Goal: Task Accomplishment & Management: Manage account settings

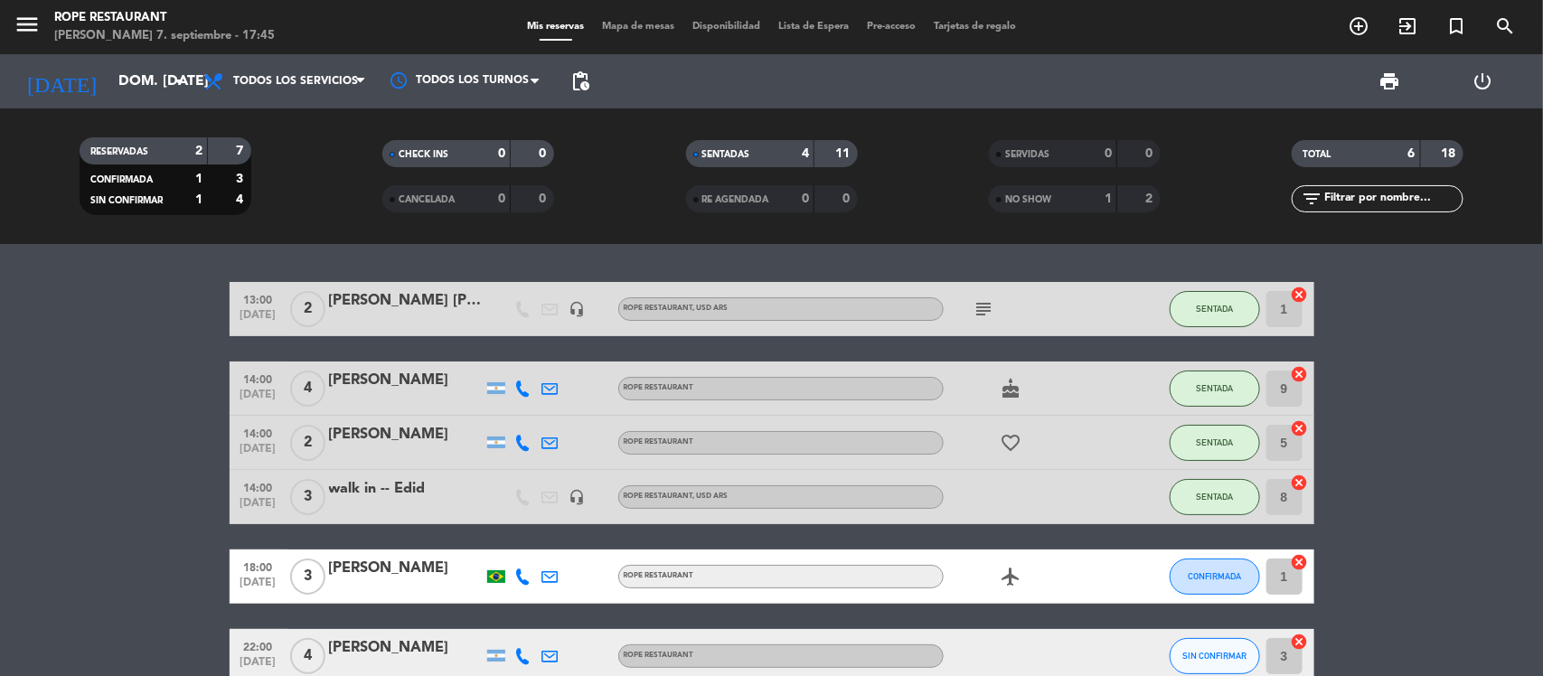
scroll to position [97, 0]
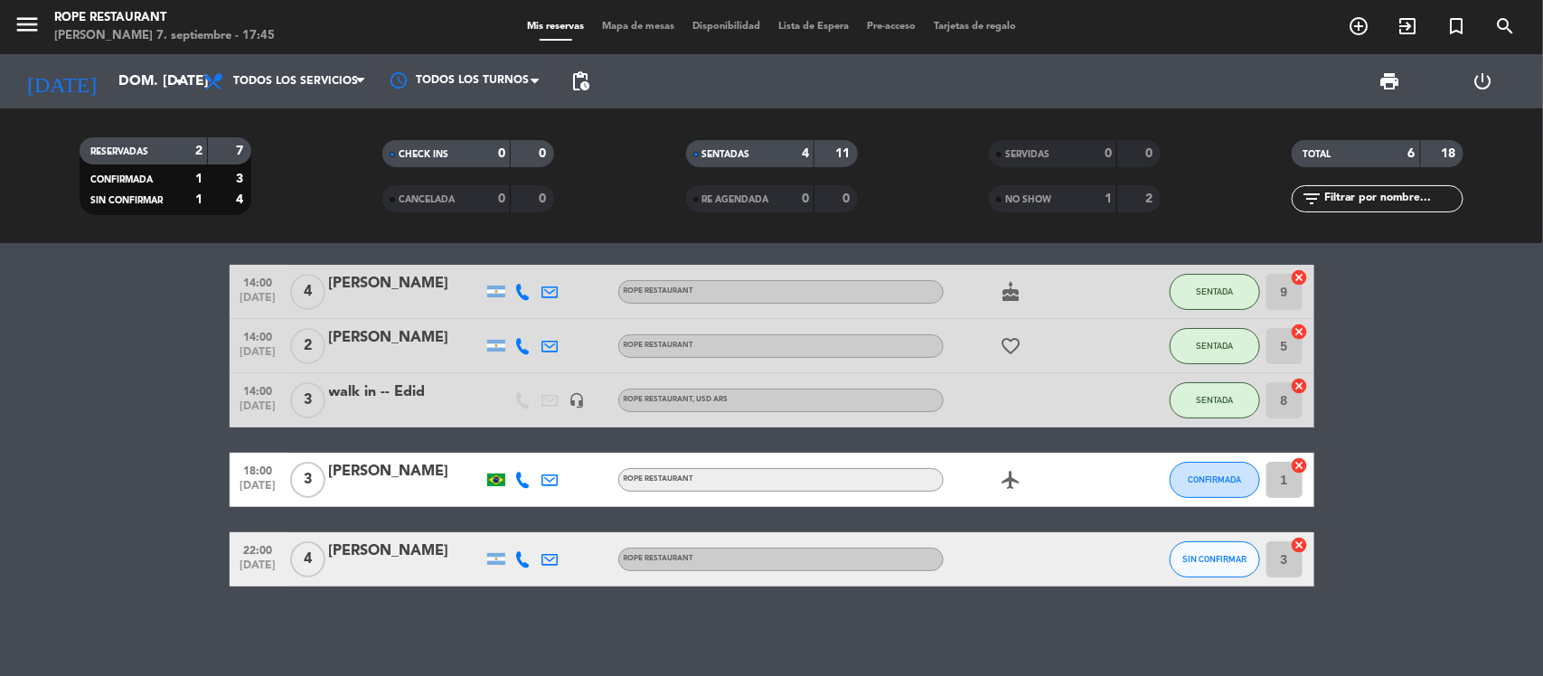
click at [525, 551] on icon at bounding box center [523, 559] width 16 height 16
click at [512, 529] on span "Copiar" at bounding box center [510, 528] width 38 height 19
click at [161, 482] on bookings-row "13:00 sep. 7 2 Maria Florencia Mendoza Barroso headset_mic ROPE RESTAURANT , US…" at bounding box center [771, 385] width 1543 height 401
click at [570, 79] on span "pending_actions" at bounding box center [581, 82] width 22 height 22
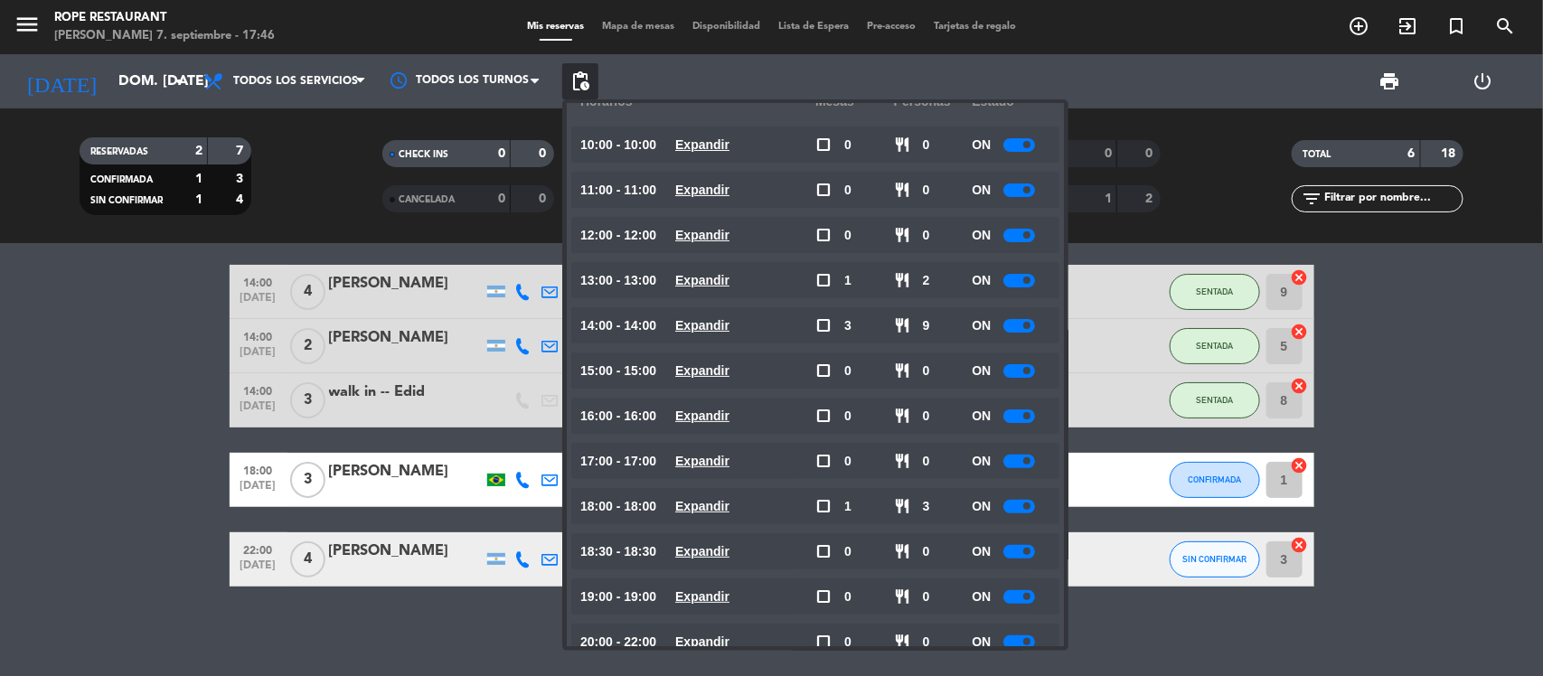
scroll to position [77, 0]
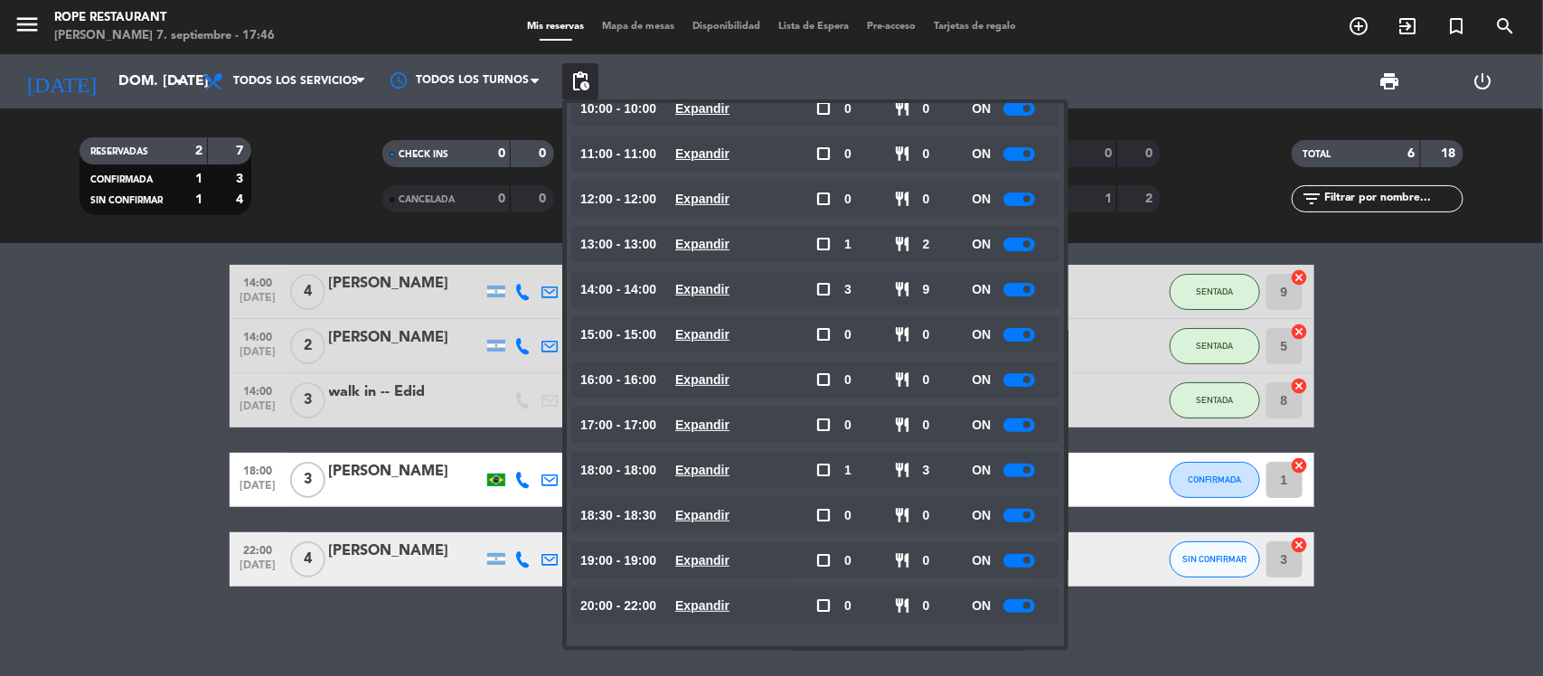
click at [1014, 610] on div at bounding box center [1019, 606] width 32 height 14
click at [172, 409] on bookings-row "13:00 [DATE] 2 [PERSON_NAME] headset_mic ROPE RESTAURANT , USD ARS subject SENT…" at bounding box center [771, 385] width 1543 height 401
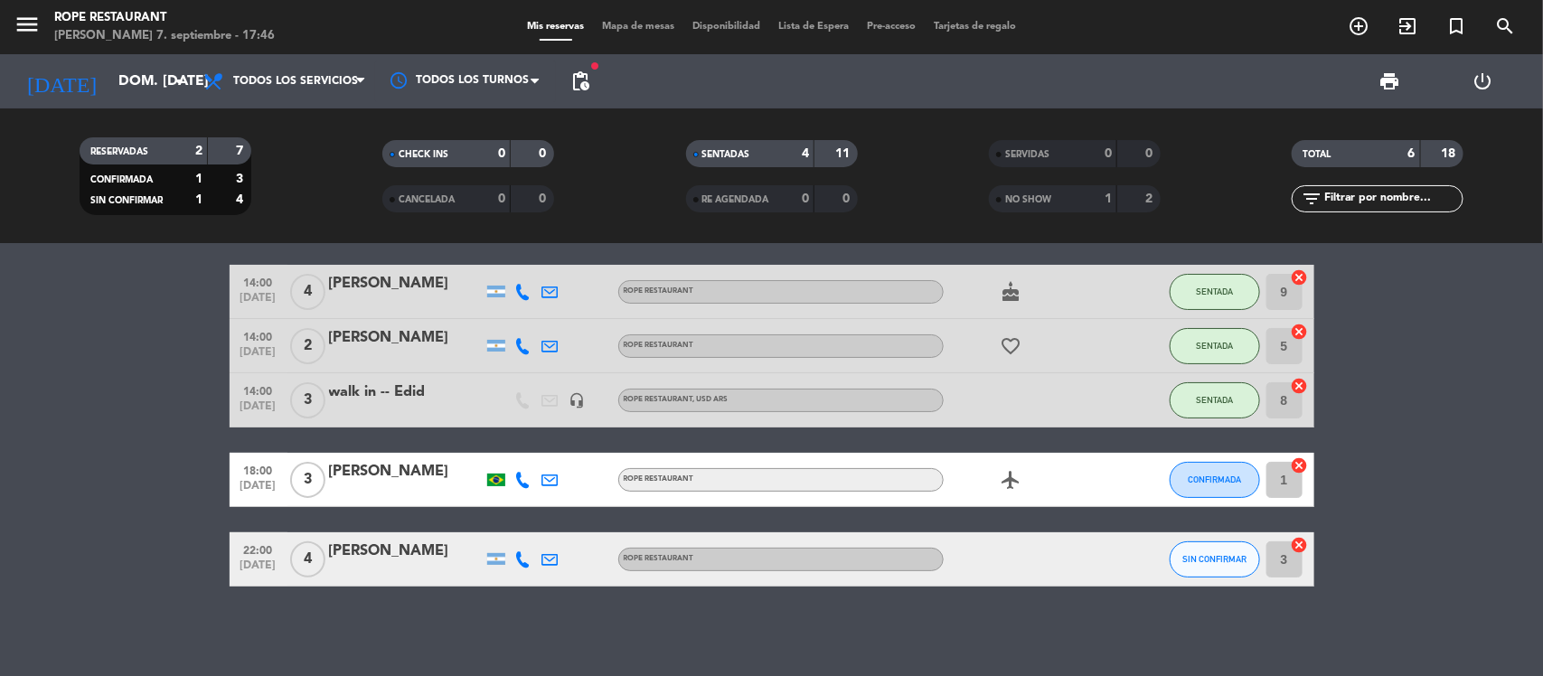
click at [530, 558] on icon at bounding box center [523, 559] width 16 height 16
click at [523, 556] on icon at bounding box center [523, 559] width 16 height 16
click at [583, 55] on div "fiber_manual_record pending_actions" at bounding box center [580, 81] width 36 height 54
click at [583, 86] on span "pending_actions" at bounding box center [581, 82] width 22 height 22
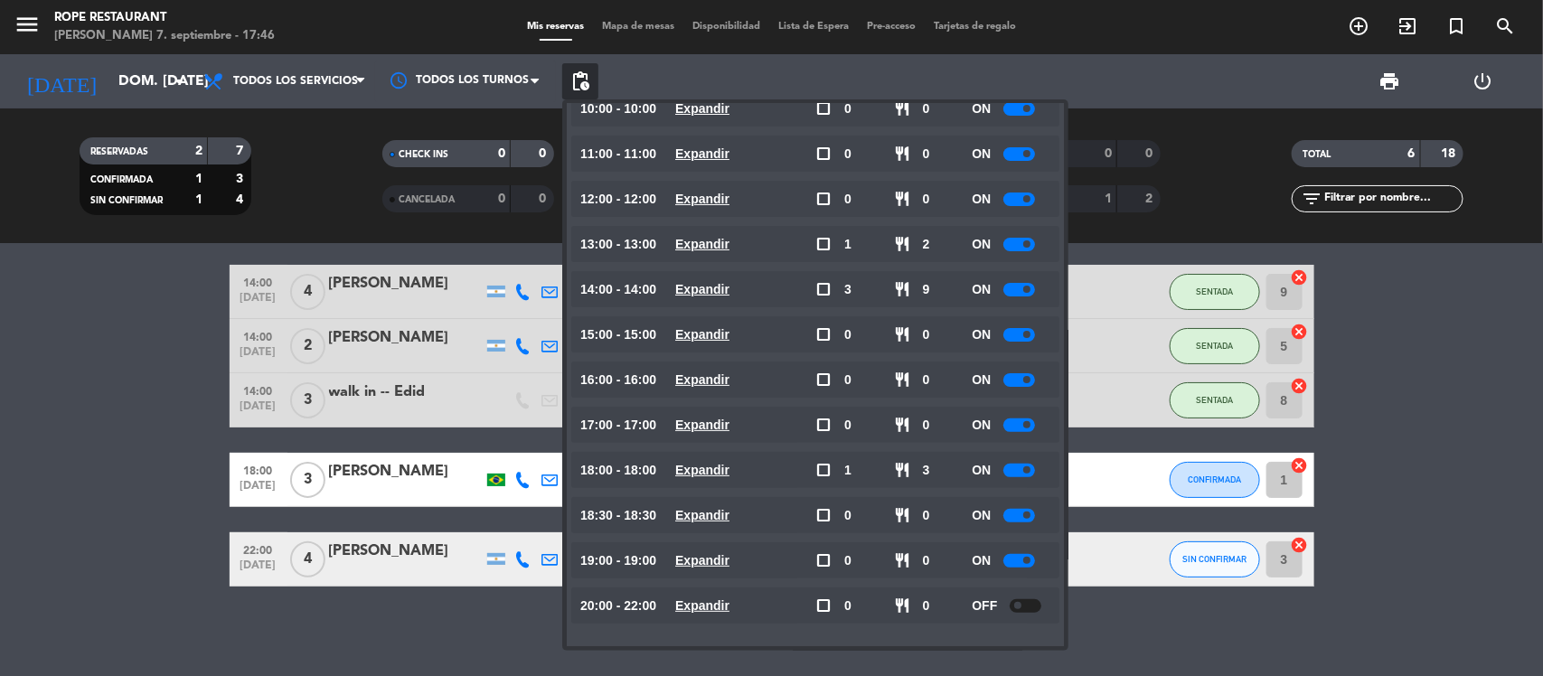
click at [203, 485] on bookings-row "13:00 [DATE] 2 [PERSON_NAME] headset_mic ROPE RESTAURANT , USD ARS subject SENT…" at bounding box center [771, 385] width 1543 height 401
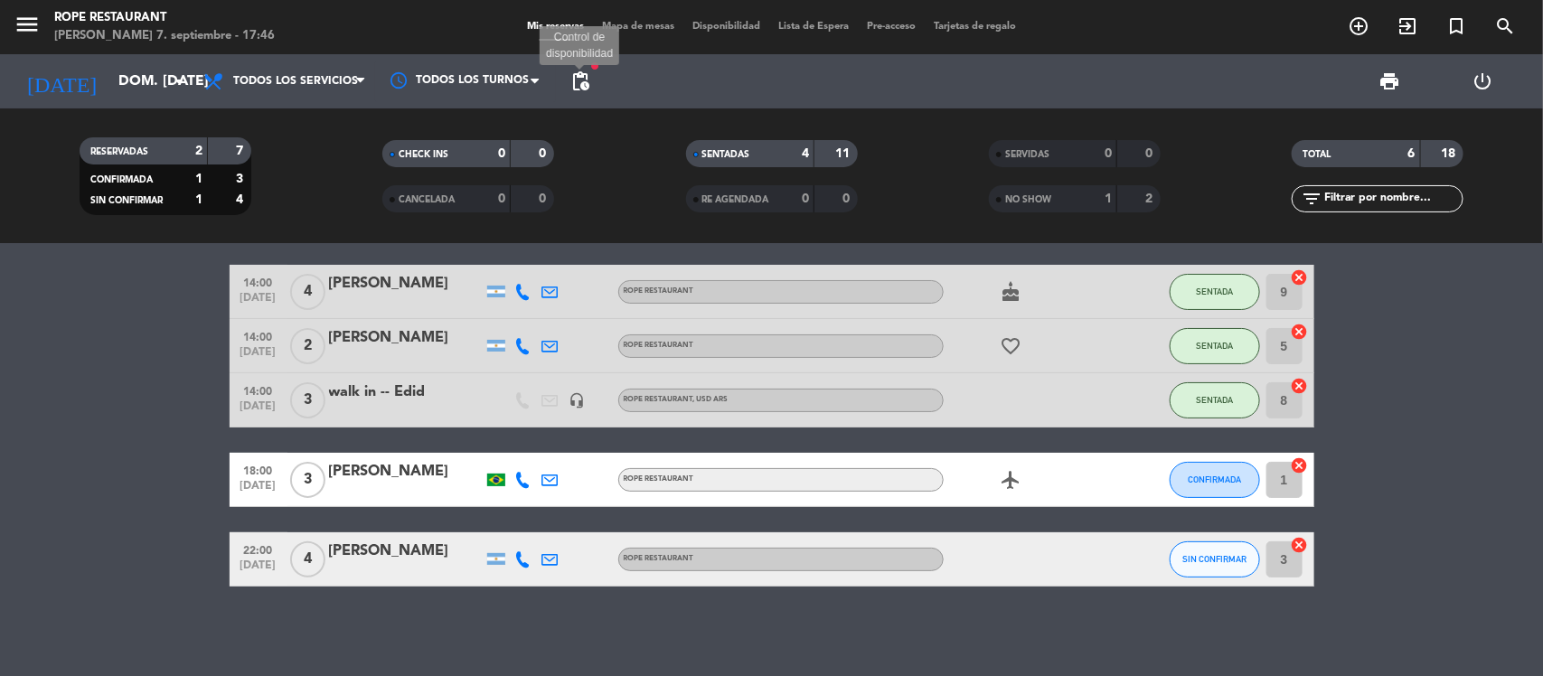
click at [588, 82] on span "pending_actions" at bounding box center [581, 82] width 22 height 22
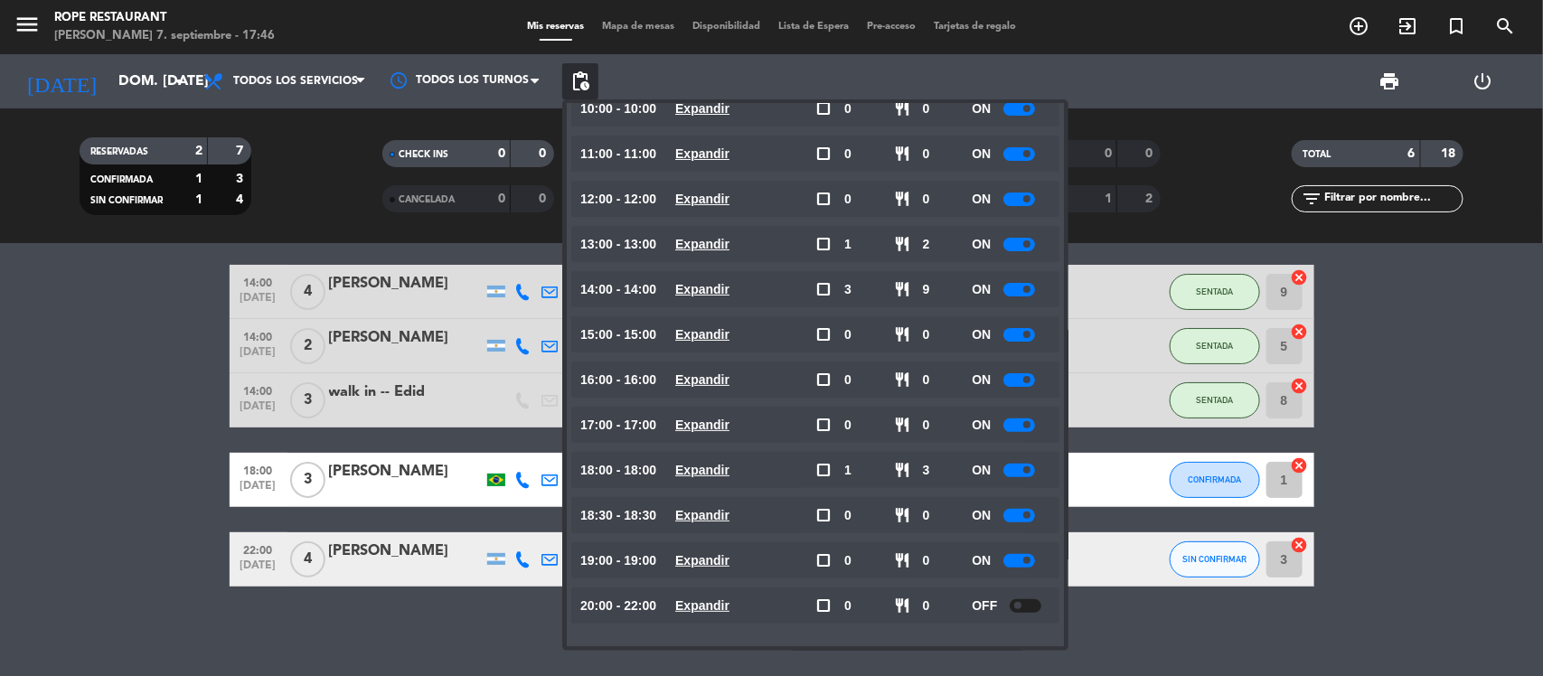
click at [1017, 602] on span at bounding box center [1017, 605] width 7 height 7
click at [158, 567] on bookings-row "13:00 [DATE] 2 [PERSON_NAME] headset_mic ROPE RESTAURANT , USD ARS subject SENT…" at bounding box center [771, 385] width 1543 height 401
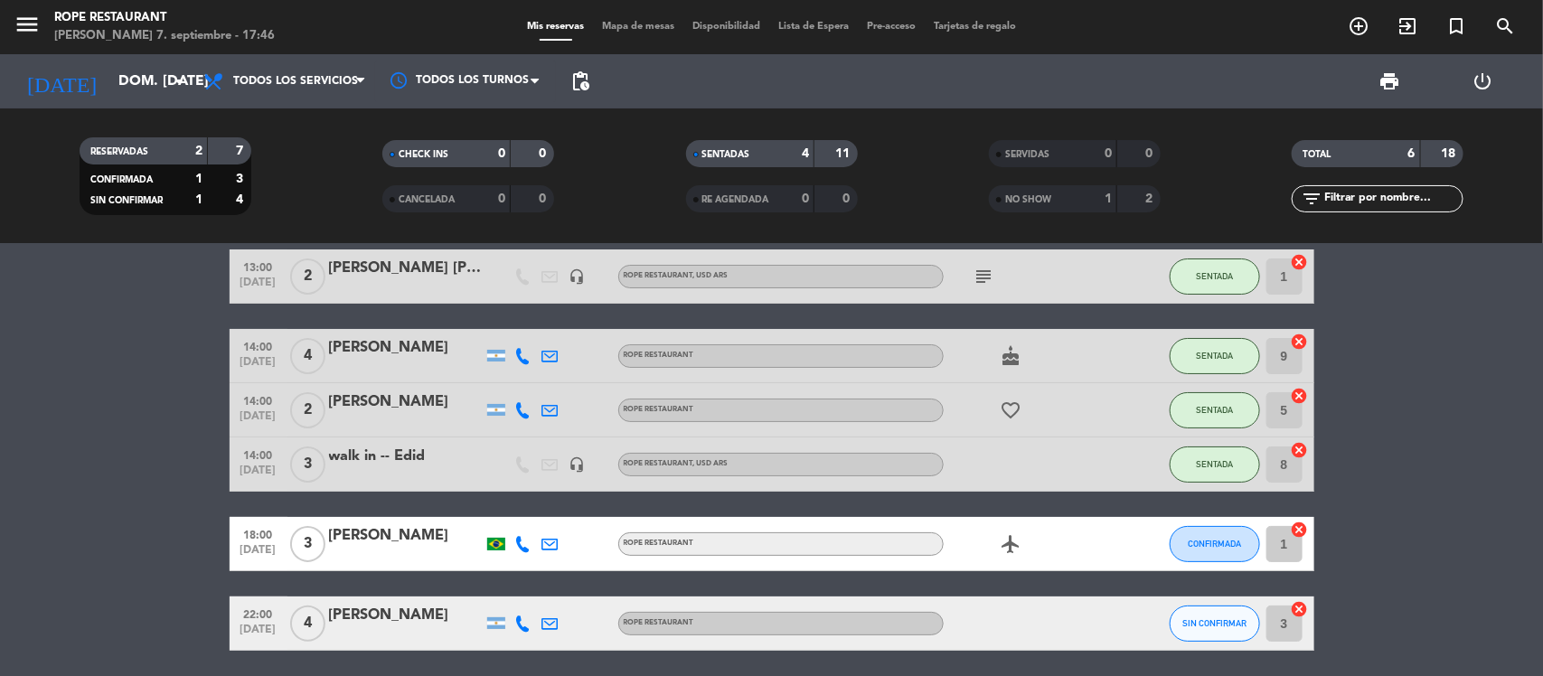
scroll to position [0, 0]
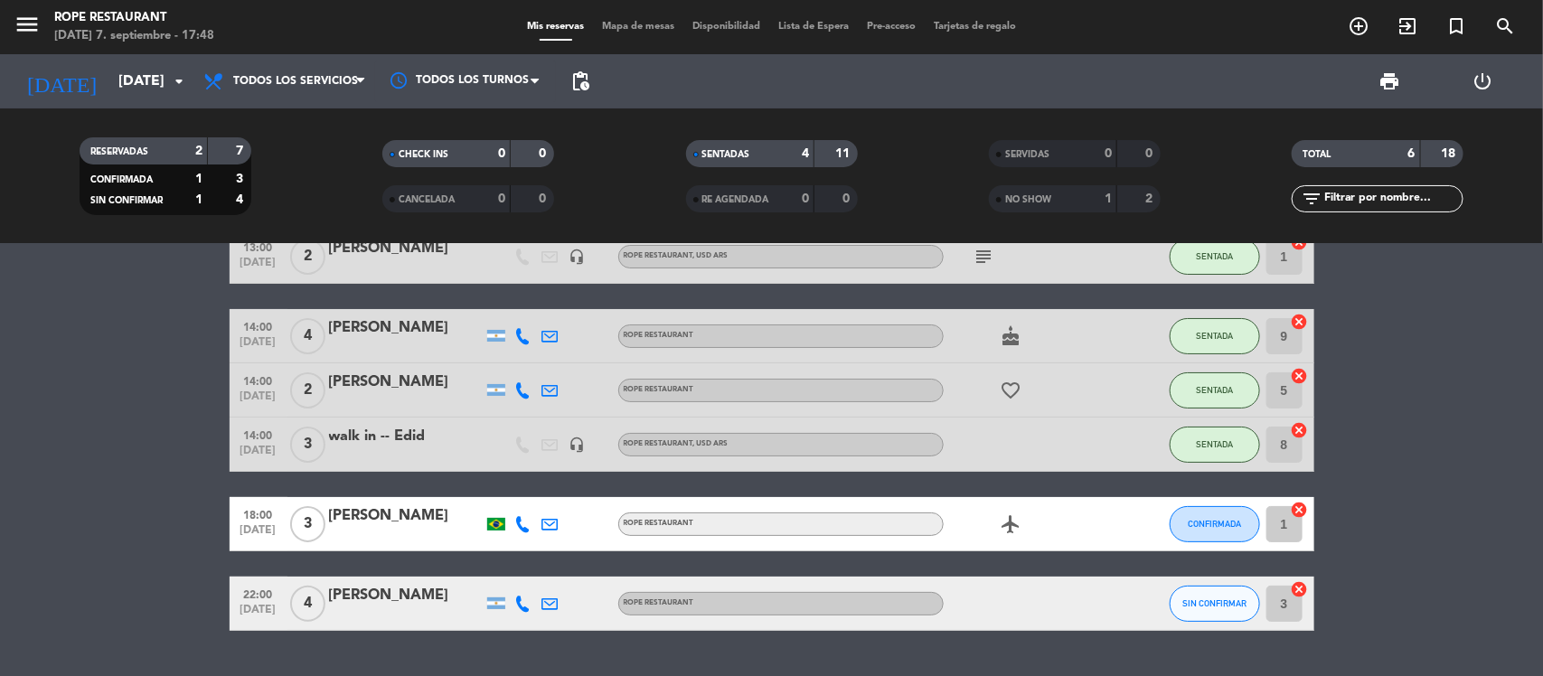
scroll to position [97, 0]
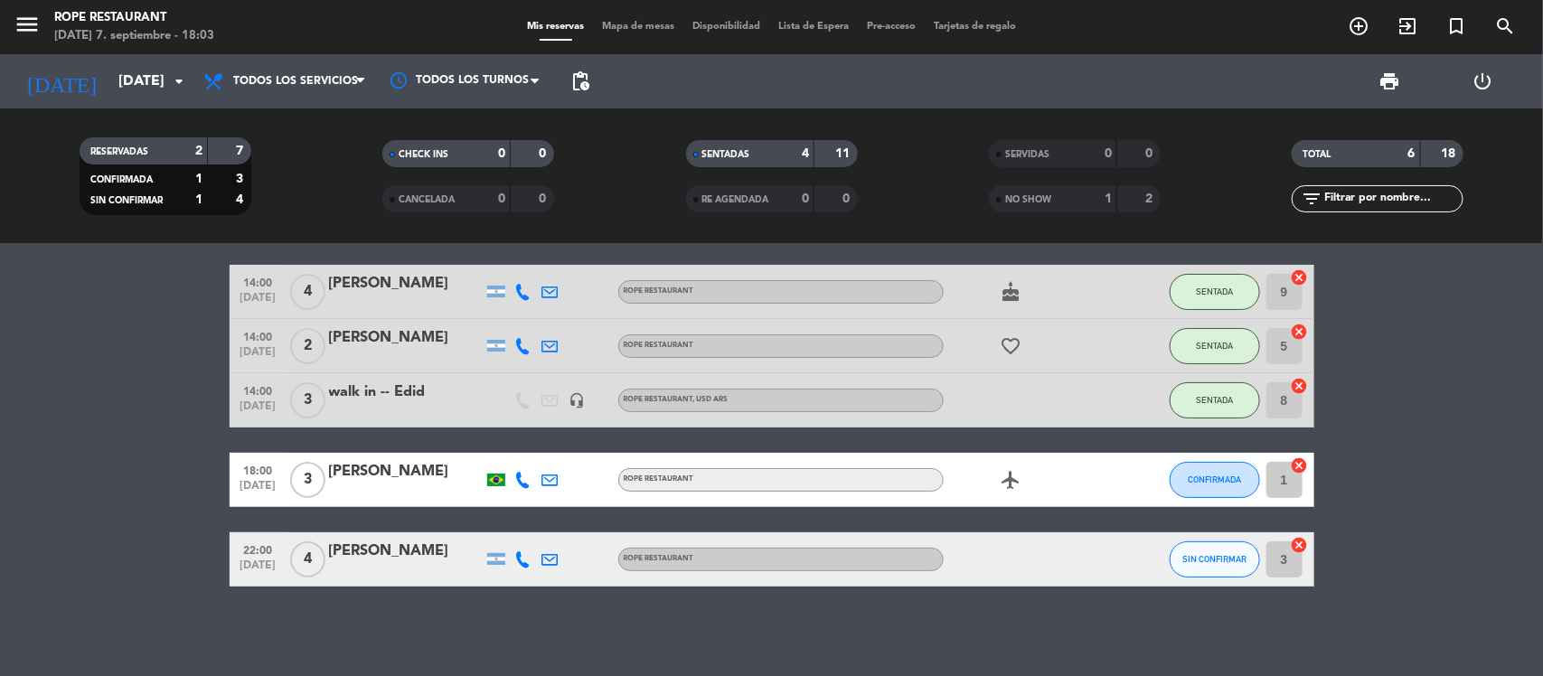
click at [585, 91] on span "pending_actions" at bounding box center [581, 82] width 22 height 22
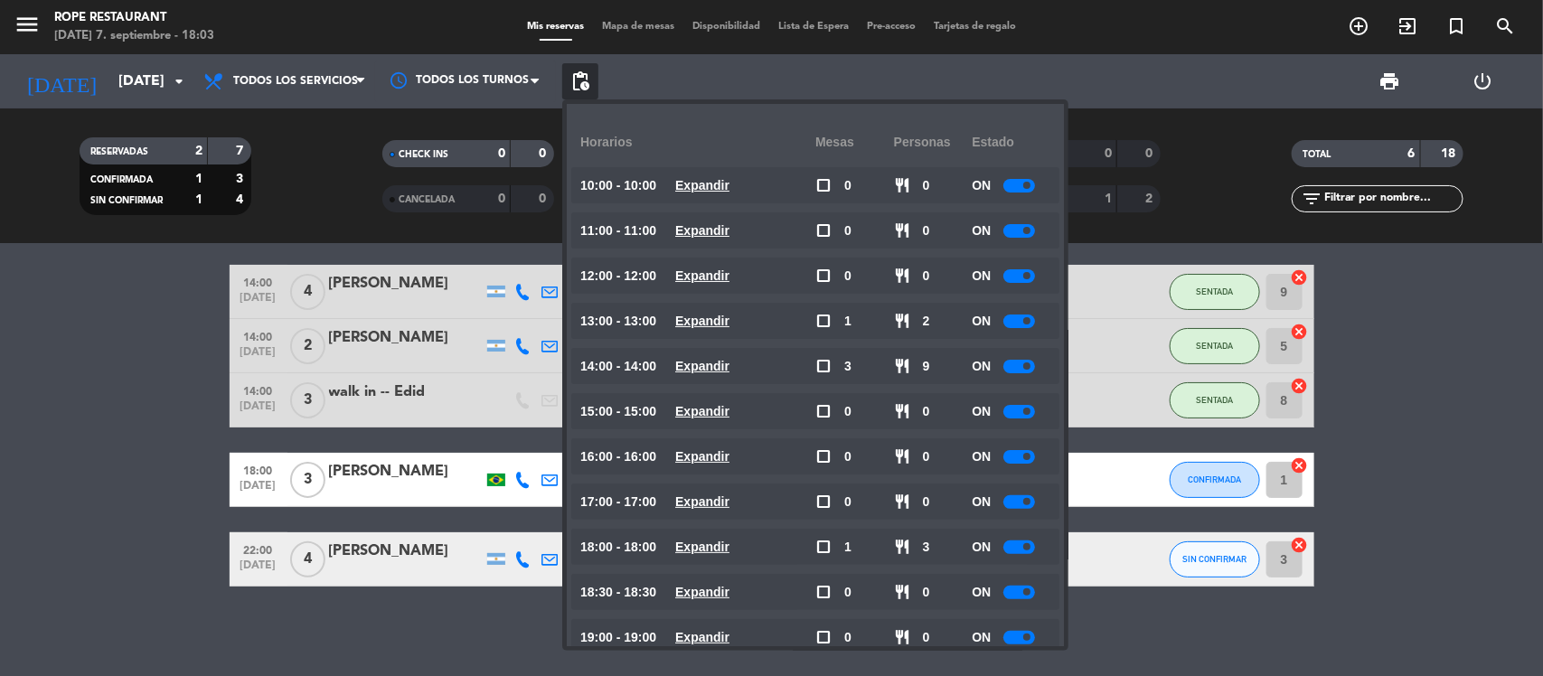
click at [97, 360] on bookings-row "13:00 [DATE] 2 [PERSON_NAME] headset_mic ROPE RESTAURANT , USD ARS subject SENT…" at bounding box center [771, 385] width 1543 height 401
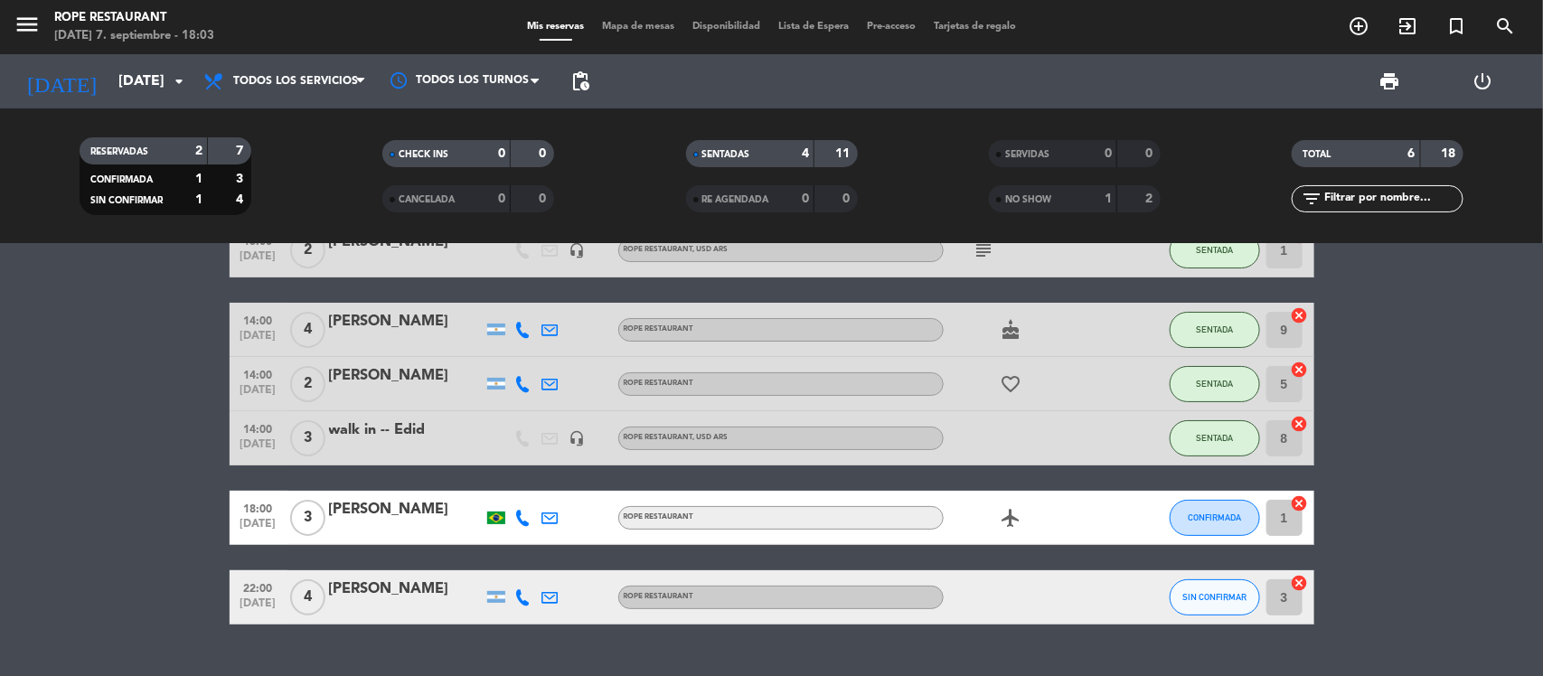
scroll to position [0, 0]
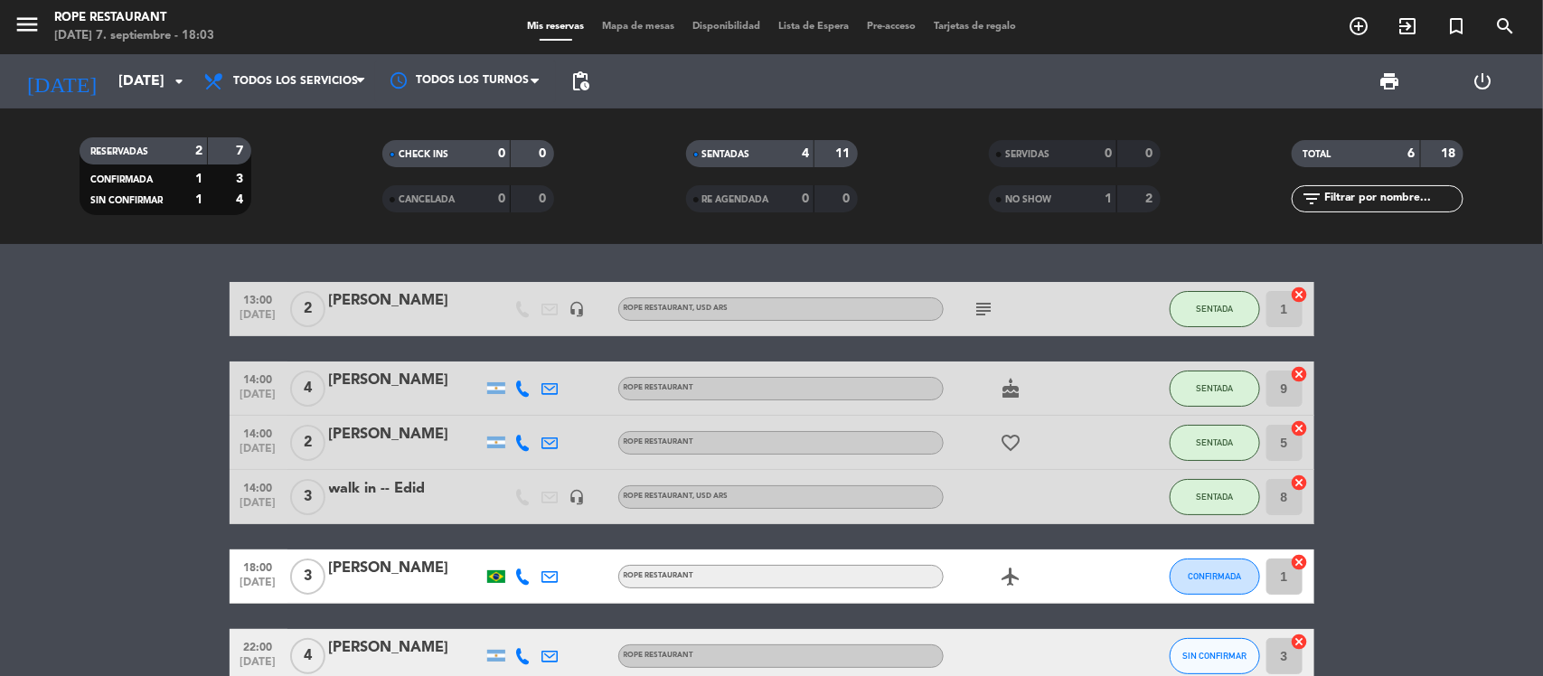
click at [978, 303] on icon "subject" at bounding box center [985, 309] width 22 height 22
click at [981, 305] on icon "subject" at bounding box center [985, 309] width 22 height 22
